Goal: Check status: Check status

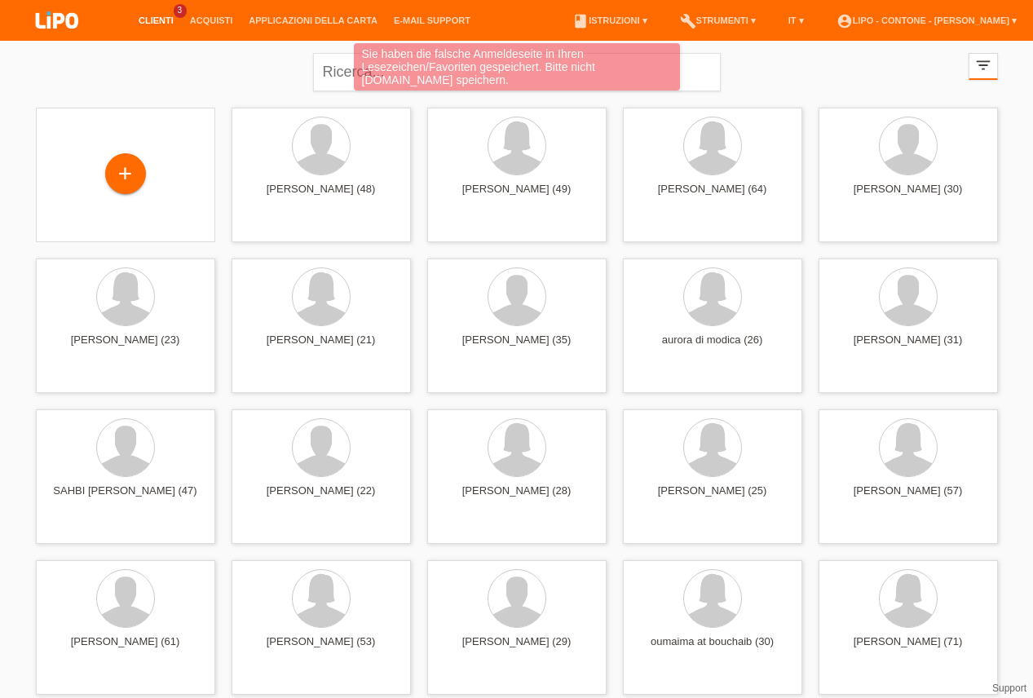
click at [162, 27] on li "Clienti 3" at bounding box center [155, 21] width 51 height 42
click at [162, 21] on link "Clienti" at bounding box center [155, 20] width 51 height 10
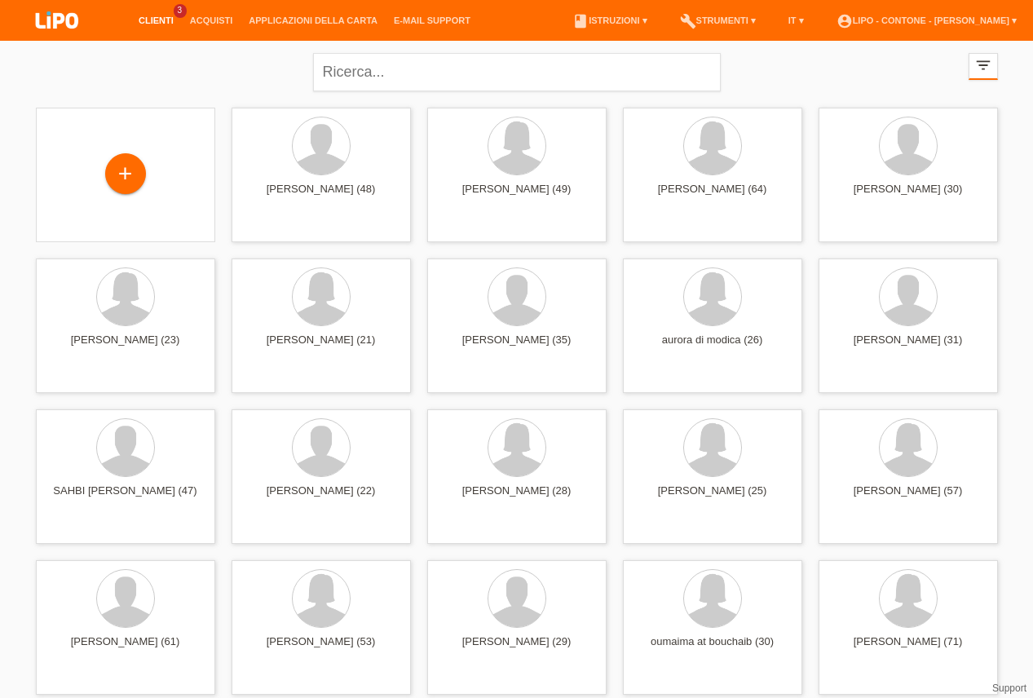
click at [177, 10] on span "3" at bounding box center [180, 11] width 13 height 14
click at [214, 24] on link "Acquisti" at bounding box center [212, 20] width 60 height 10
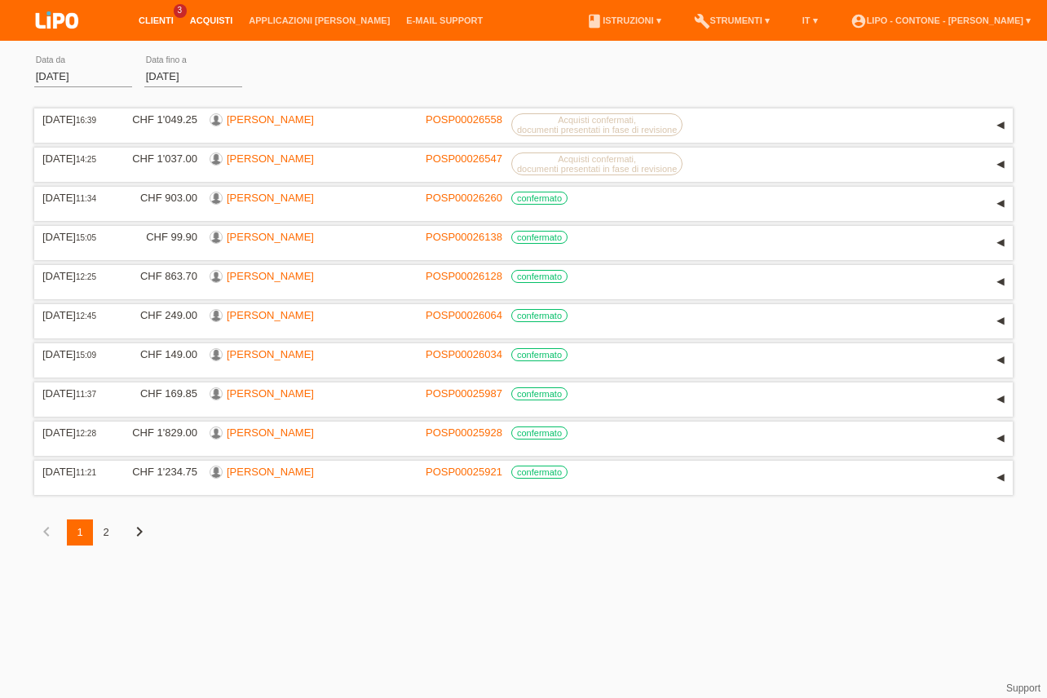
click at [167, 19] on link "Clienti" at bounding box center [155, 20] width 51 height 10
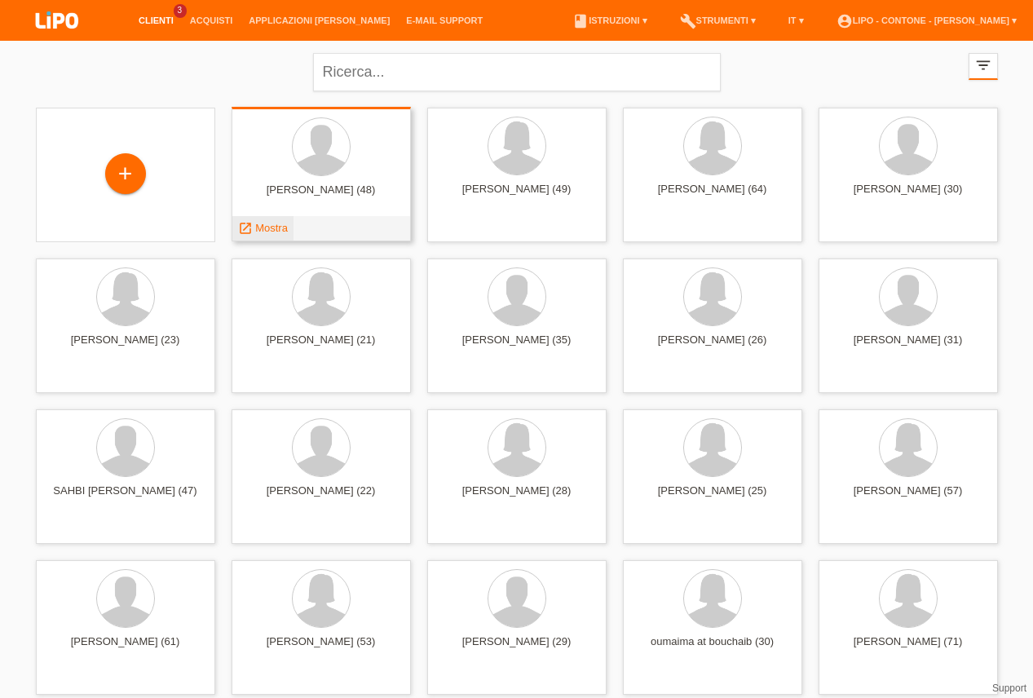
click at [280, 230] on span "Mostra" at bounding box center [271, 228] width 33 height 12
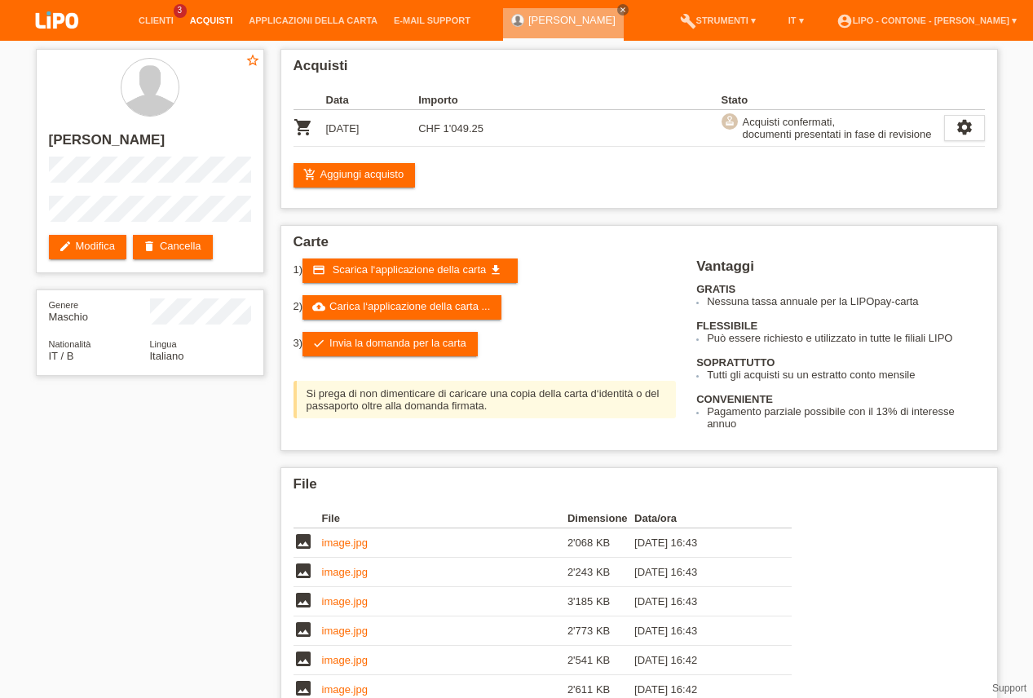
click at [207, 21] on link "Acquisti" at bounding box center [212, 20] width 60 height 10
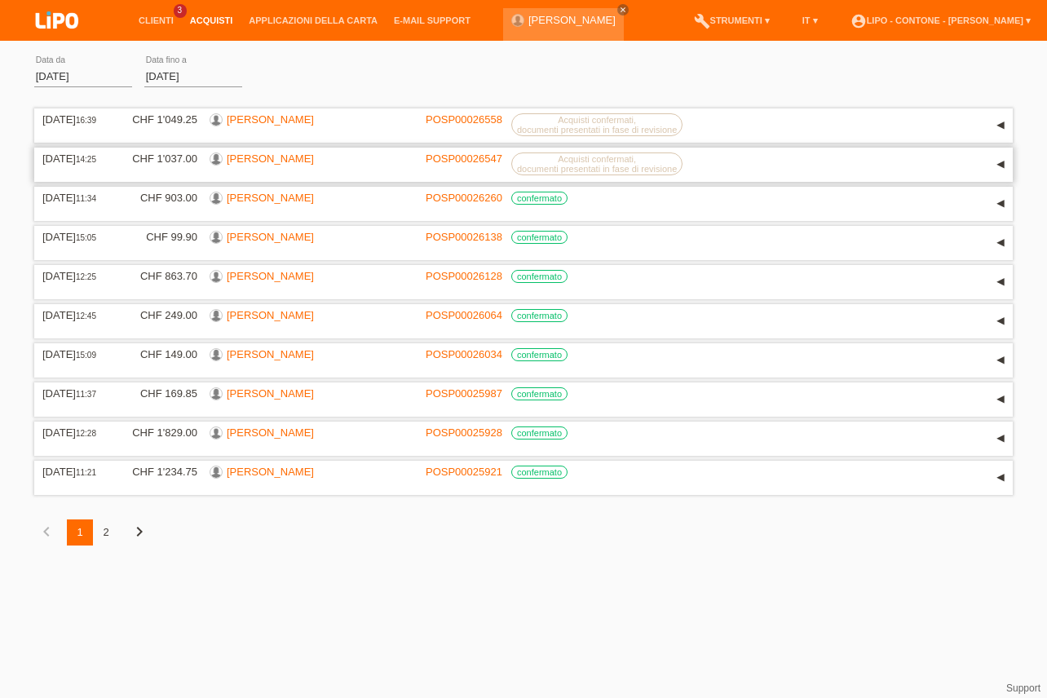
click at [441, 160] on link "POSP00026547" at bounding box center [464, 159] width 77 height 12
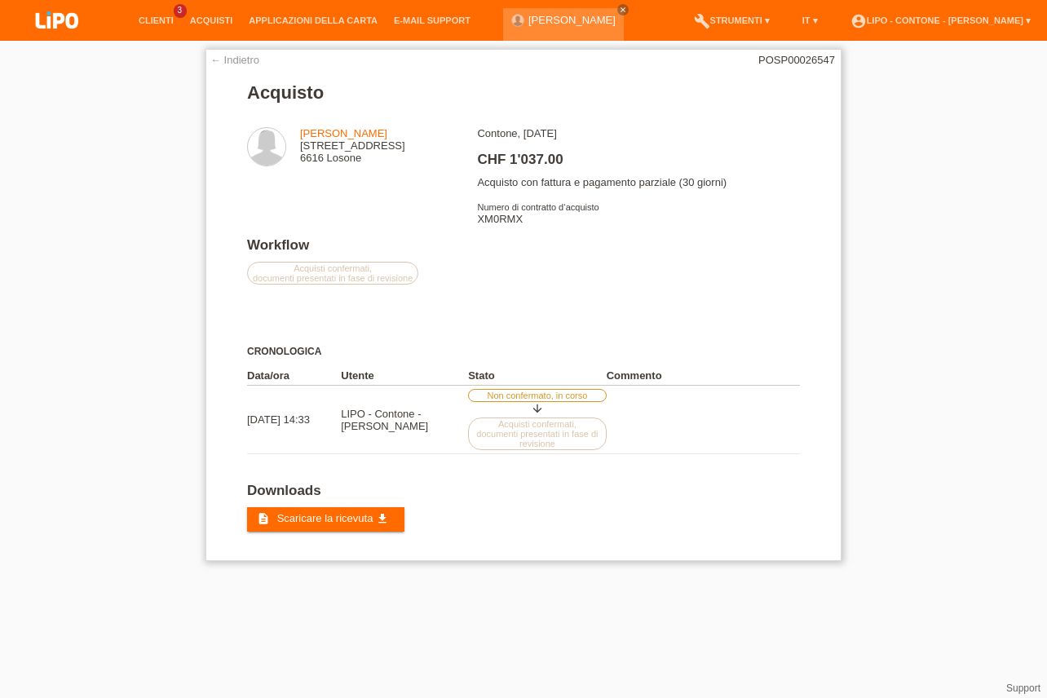
click at [218, 65] on link "← Indietro" at bounding box center [234, 60] width 49 height 12
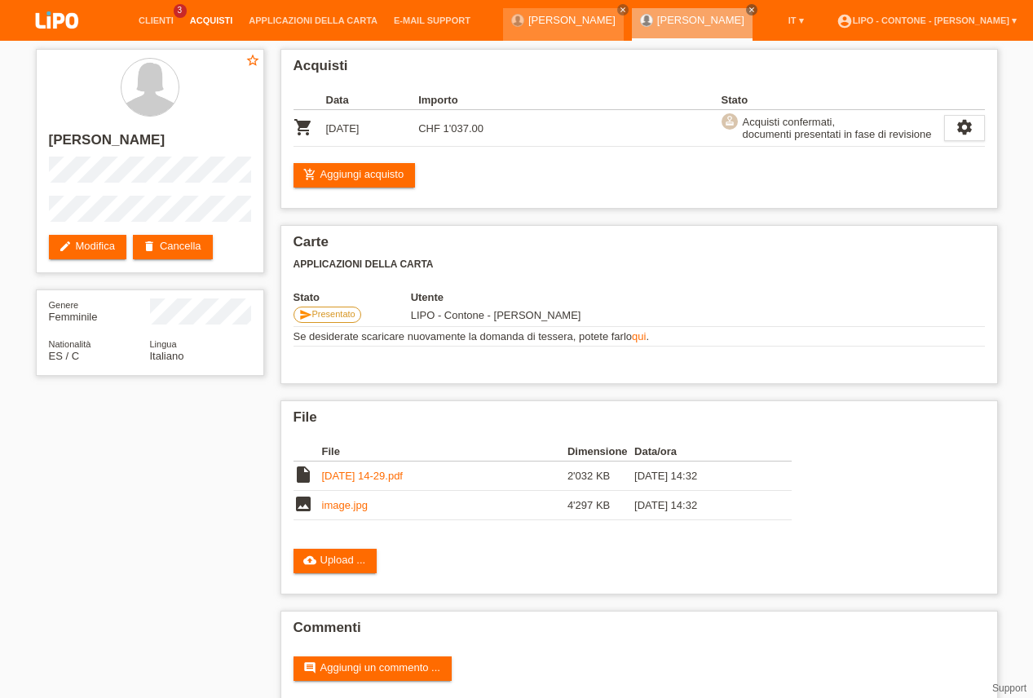
click at [217, 25] on link "Acquisti" at bounding box center [212, 20] width 60 height 10
